Goal: Find specific page/section

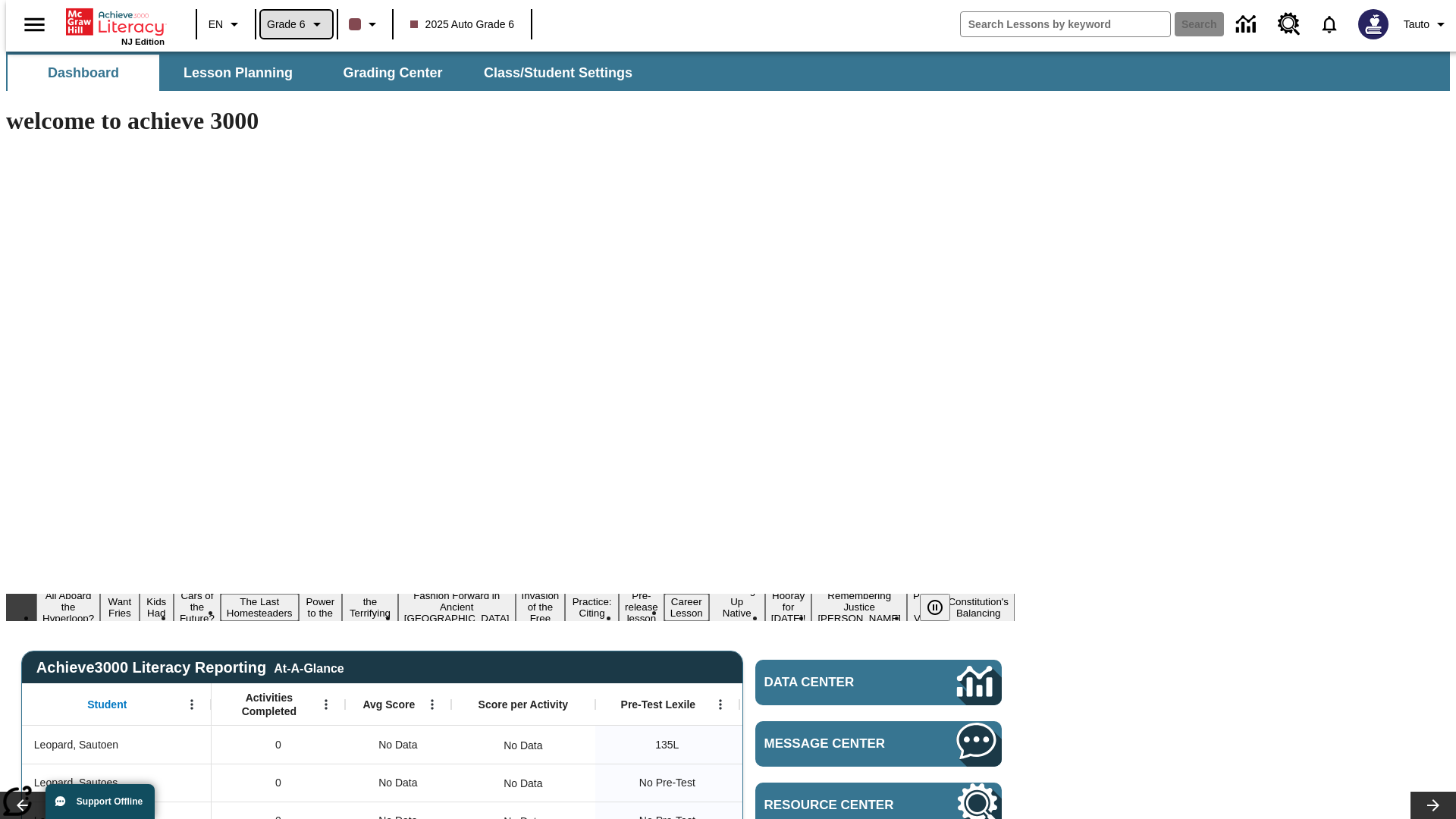
click at [292, 24] on span "Grade 6" at bounding box center [287, 24] width 39 height 16
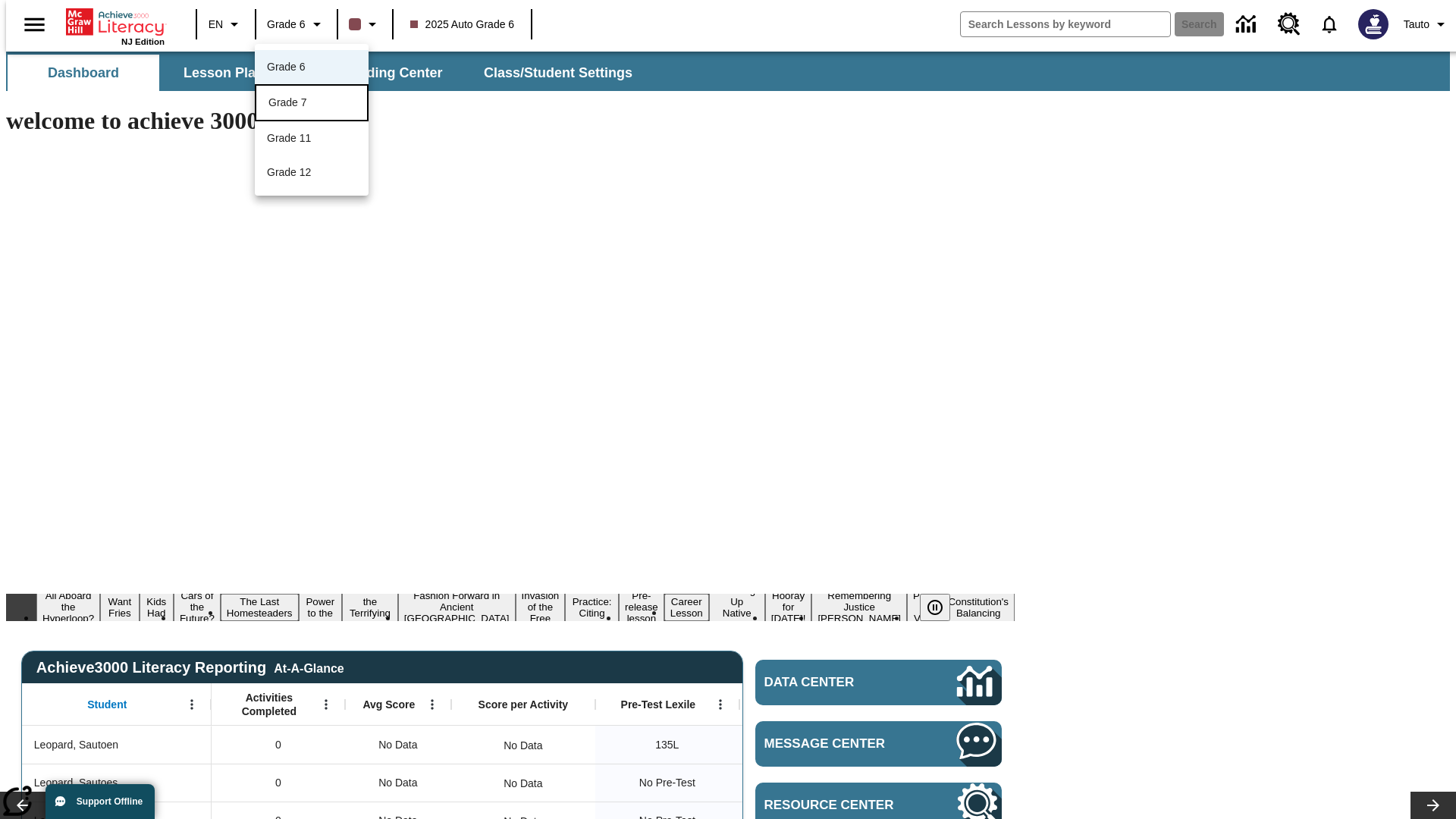
click at [312, 104] on div "Grade 7" at bounding box center [311, 103] width 86 height 16
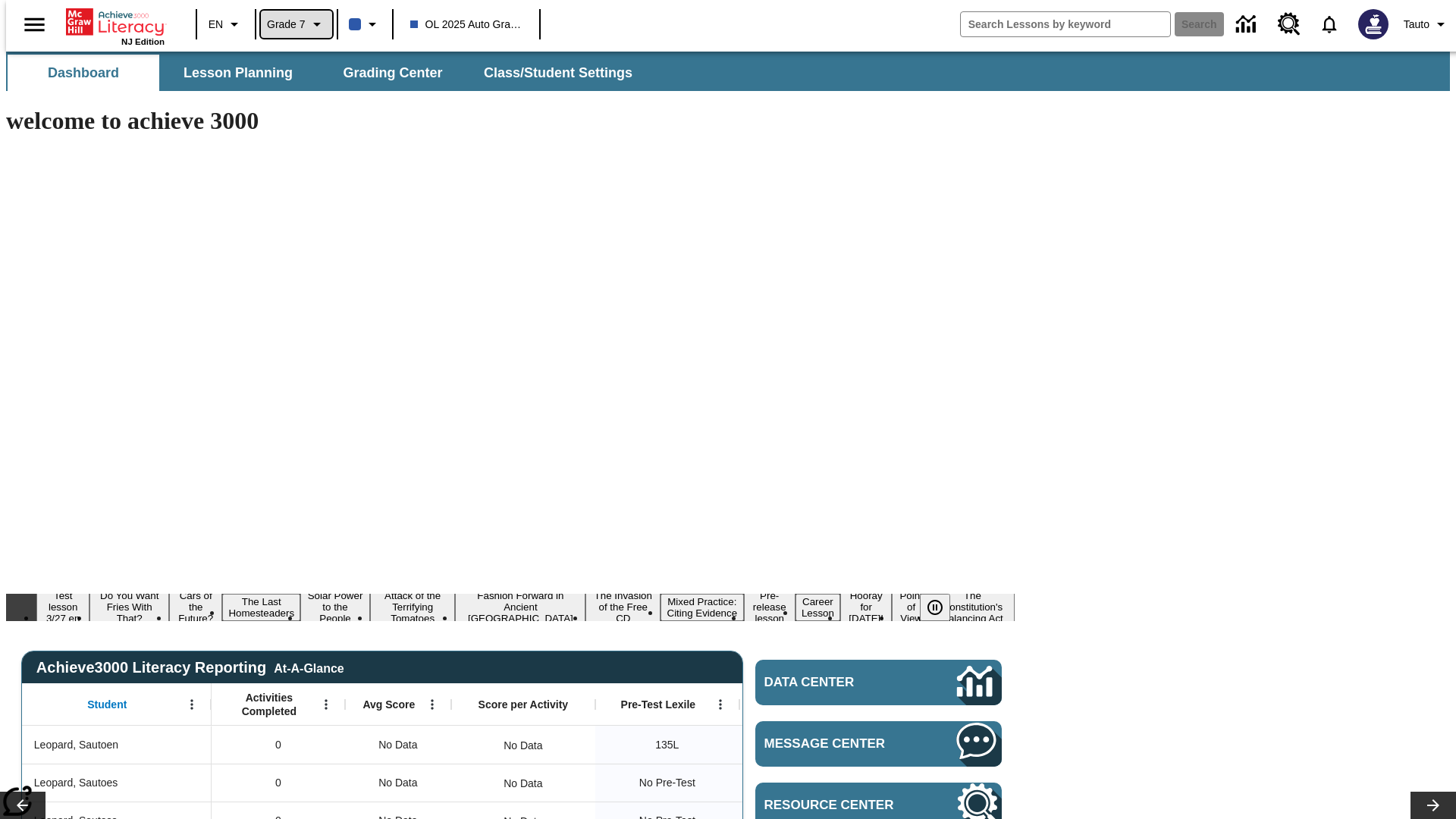
click at [292, 24] on span "Grade 7" at bounding box center [287, 24] width 39 height 16
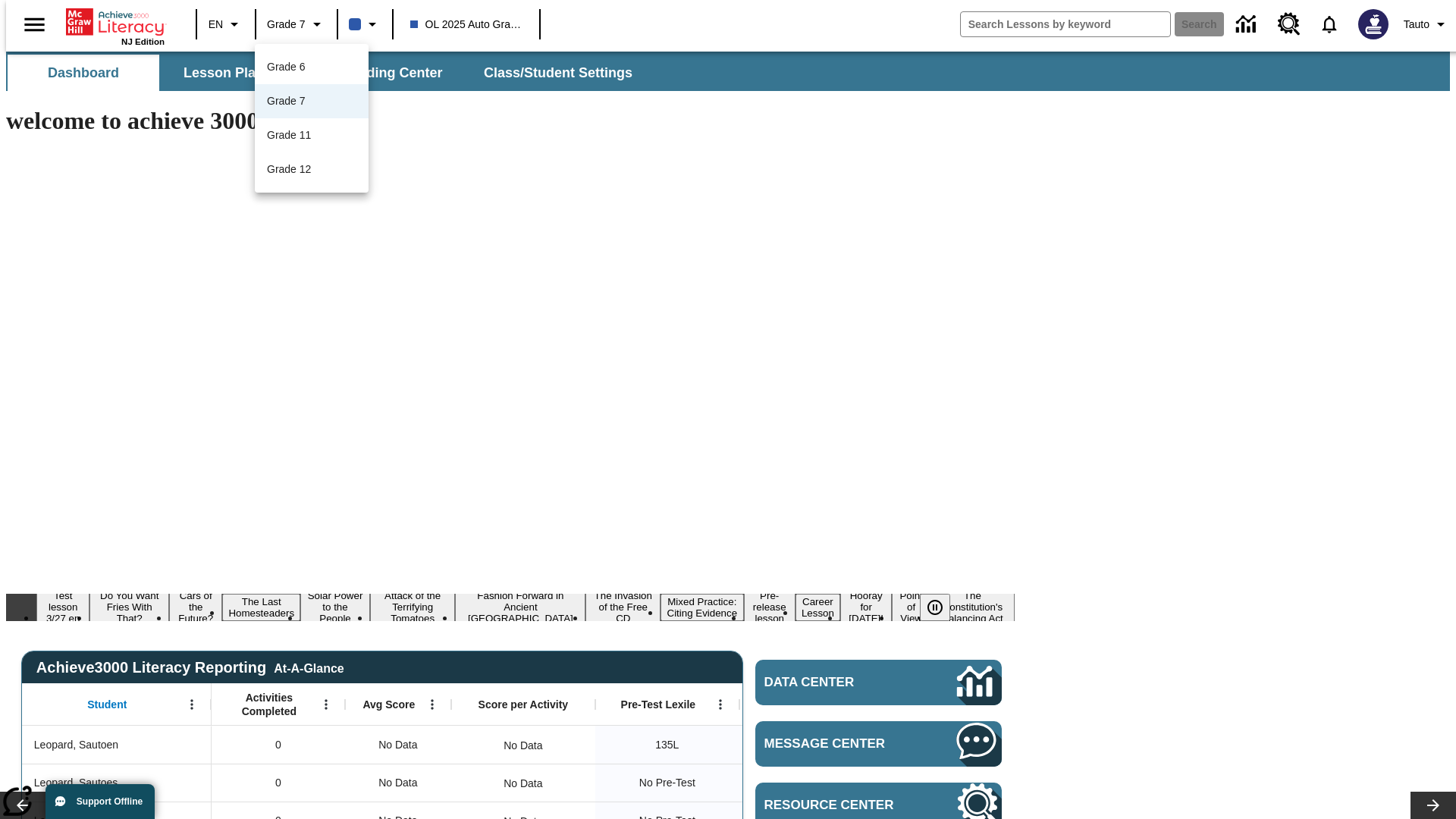
click at [728, 410] on div at bounding box center [728, 409] width 1456 height 819
click at [232, 73] on span "Lesson Planning" at bounding box center [237, 74] width 109 height 17
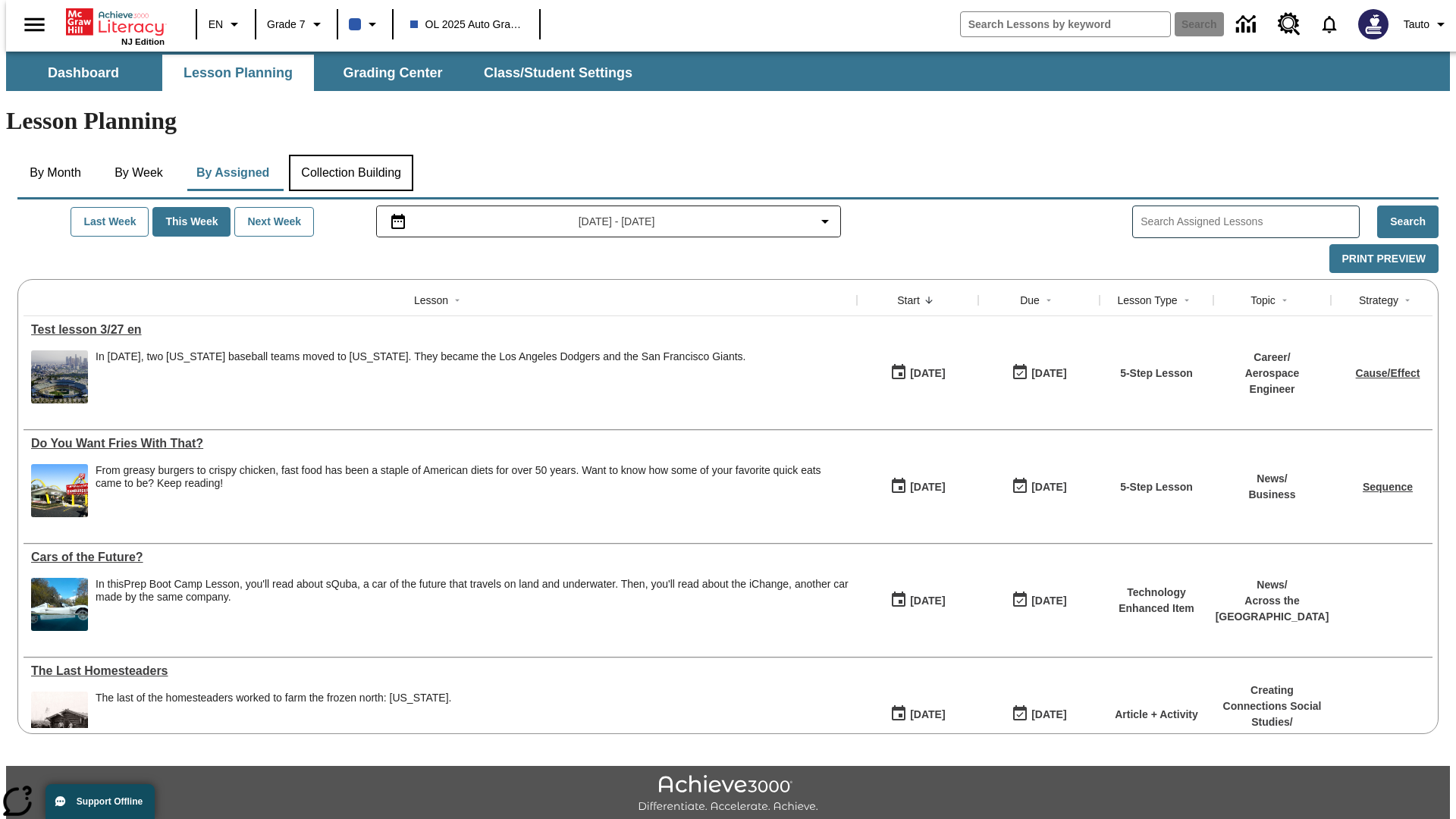
click at [351, 155] on button "Collection Building" at bounding box center [351, 173] width 124 height 37
